Goal: Subscribe to service/newsletter

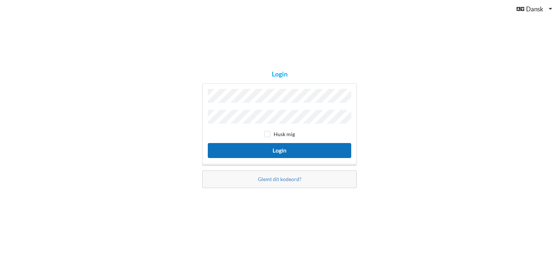
click at [280, 150] on button "Login" at bounding box center [279, 150] width 143 height 15
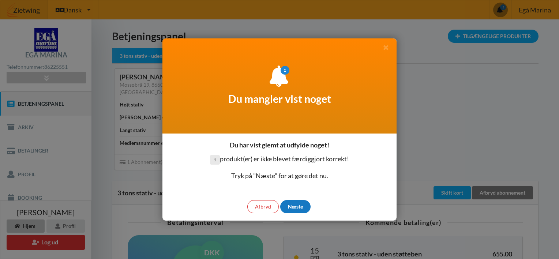
click at [302, 207] on div "Næste" at bounding box center [295, 206] width 30 height 13
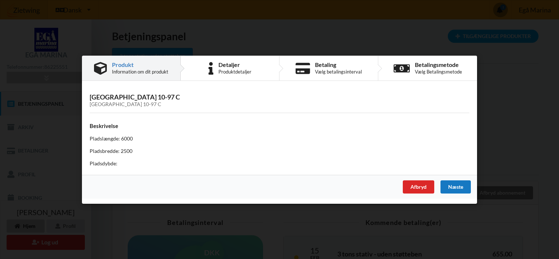
click at [453, 187] on div "Næste" at bounding box center [455, 186] width 30 height 13
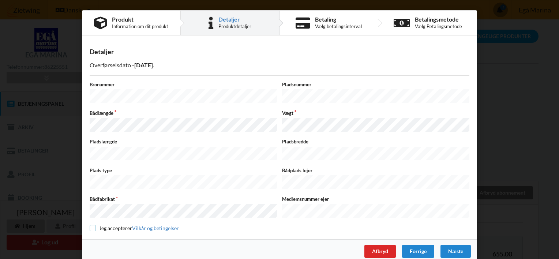
click at [91, 225] on input "checkbox" at bounding box center [93, 228] width 6 height 6
checkbox input "true"
click at [457, 245] on div "Næste" at bounding box center [455, 251] width 30 height 13
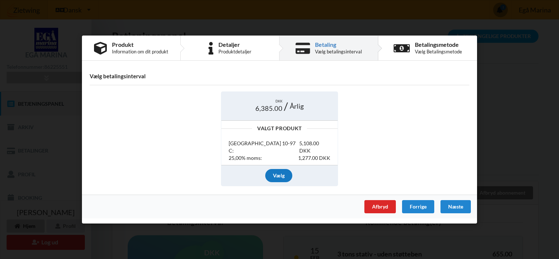
click at [276, 171] on div "Vælg" at bounding box center [278, 175] width 27 height 13
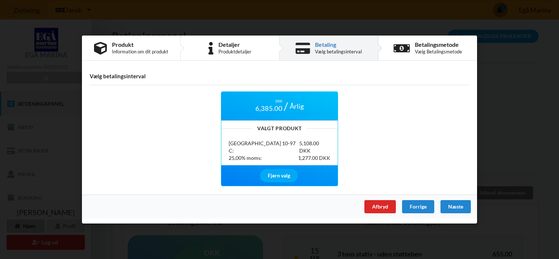
click at [454, 202] on div "Næste" at bounding box center [455, 206] width 30 height 13
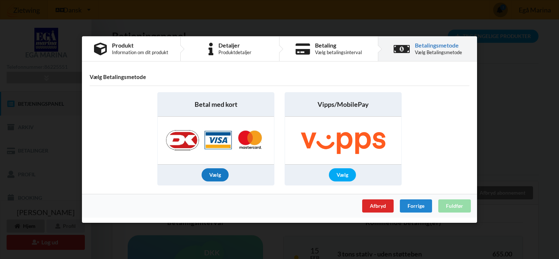
click at [213, 171] on div "Vælg" at bounding box center [214, 174] width 27 height 13
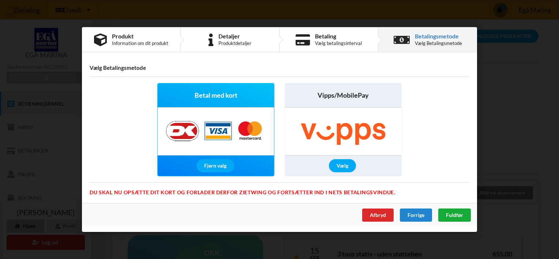
click at [454, 215] on span "Fuldfør" at bounding box center [454, 215] width 17 height 6
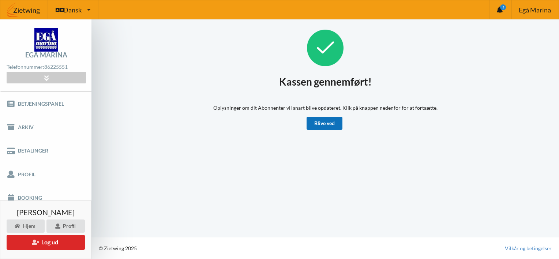
click at [333, 121] on link "Blive ved" at bounding box center [324, 123] width 36 height 13
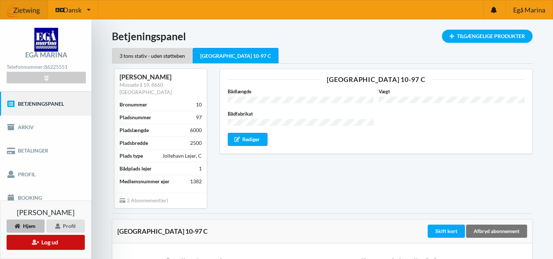
click at [47, 239] on button "Log ud" at bounding box center [46, 242] width 78 height 15
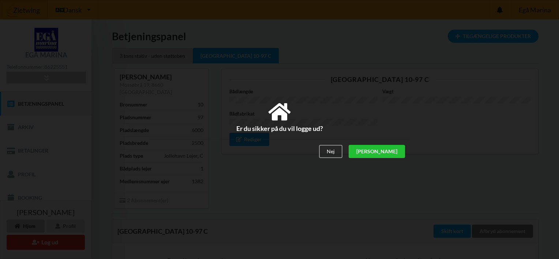
click at [399, 154] on div "[PERSON_NAME]" at bounding box center [376, 151] width 56 height 13
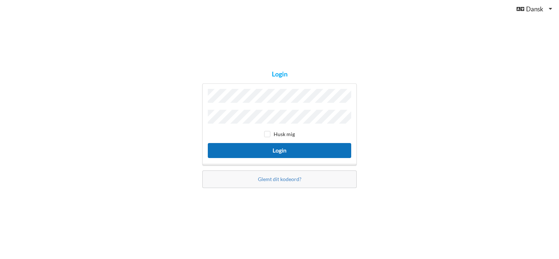
click at [285, 148] on button "Login" at bounding box center [279, 150] width 143 height 15
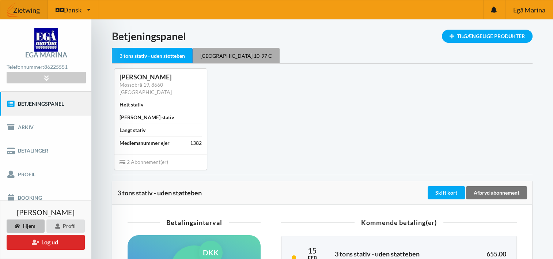
click at [234, 55] on div "[GEOGRAPHIC_DATA] 10-97 C" at bounding box center [236, 55] width 87 height 15
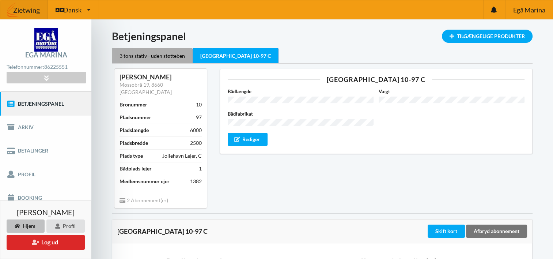
click at [158, 53] on div "3 tons stativ - uden støtteben" at bounding box center [152, 55] width 81 height 15
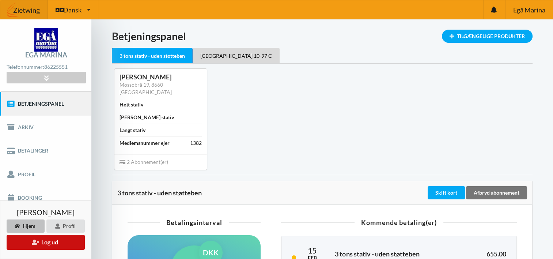
click at [46, 240] on button "Log ud" at bounding box center [46, 242] width 78 height 15
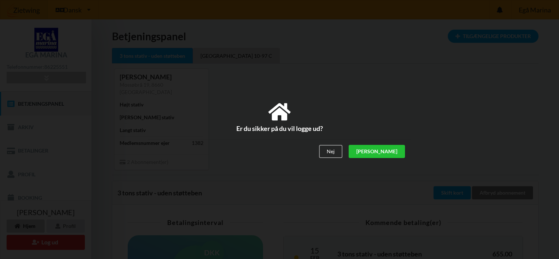
click at [395, 151] on div "[PERSON_NAME]" at bounding box center [376, 151] width 56 height 13
